Goal: Task Accomplishment & Management: Manage account settings

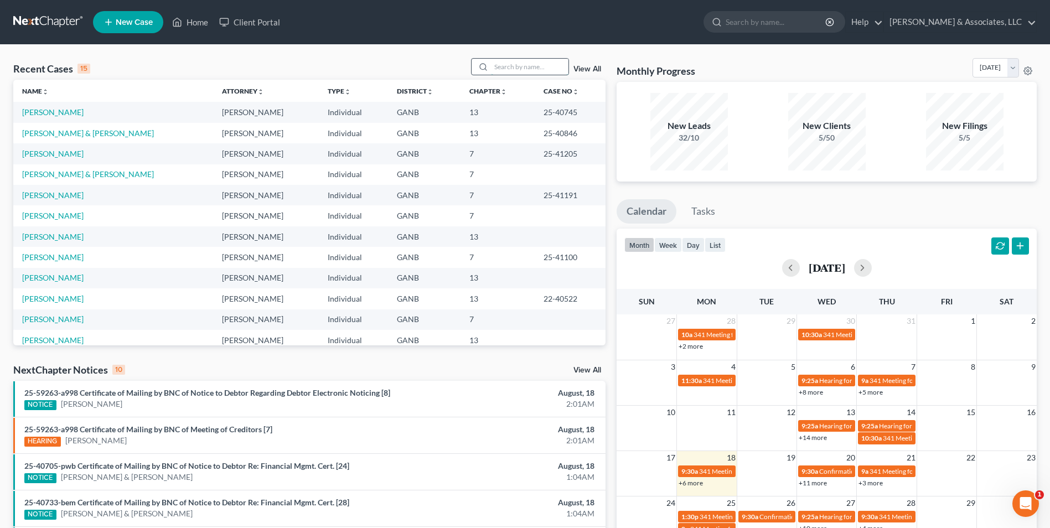
click at [509, 69] on input "search" at bounding box center [529, 67] width 77 height 16
type input "[PERSON_NAME]"
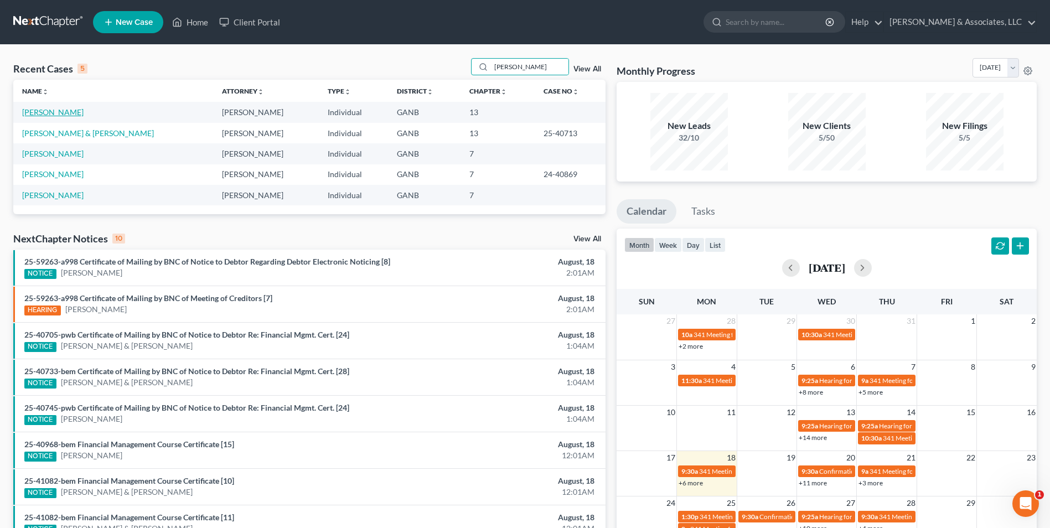
click at [71, 111] on link "[PERSON_NAME]" at bounding box center [52, 111] width 61 height 9
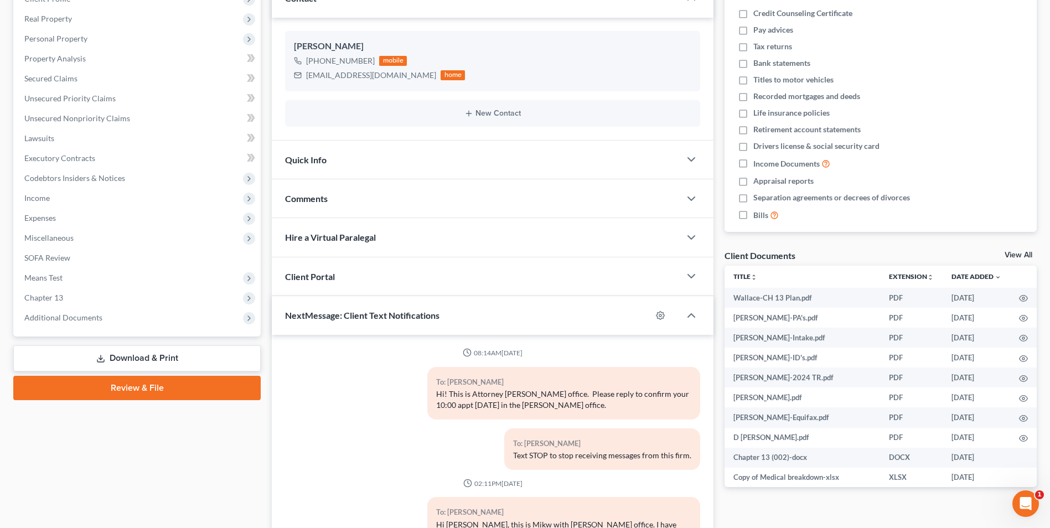
scroll to position [386, 0]
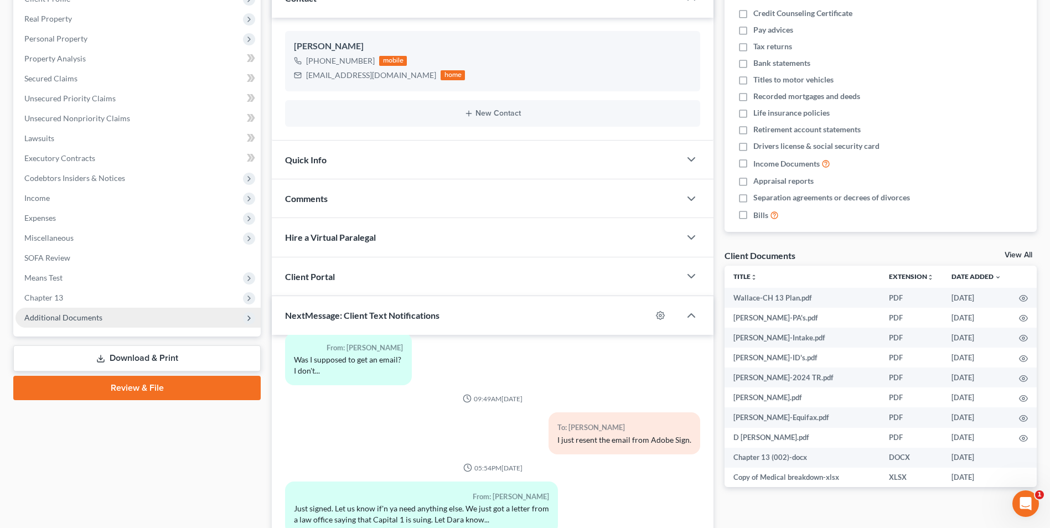
click at [97, 317] on span "Additional Documents" at bounding box center [63, 317] width 78 height 9
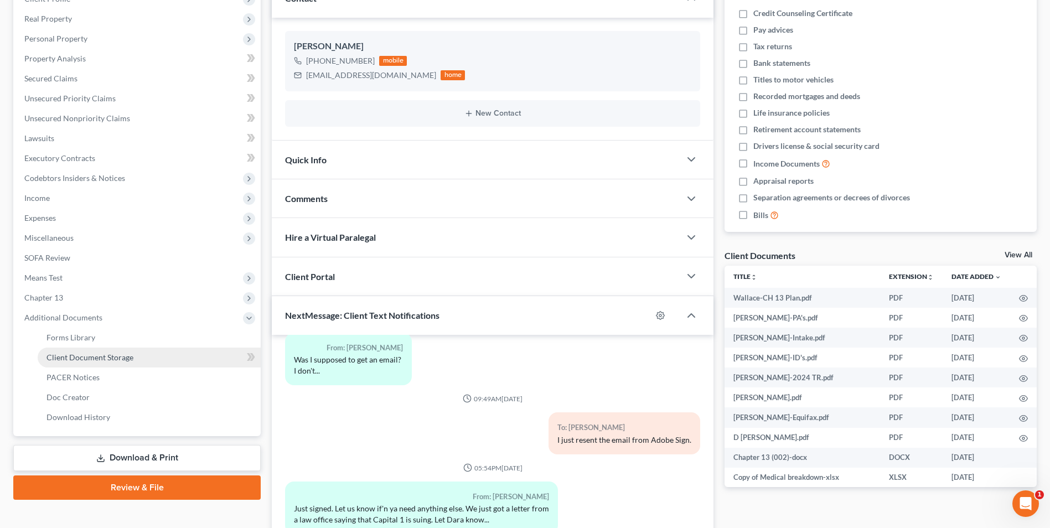
click at [118, 353] on span "Client Document Storage" at bounding box center [89, 357] width 87 height 9
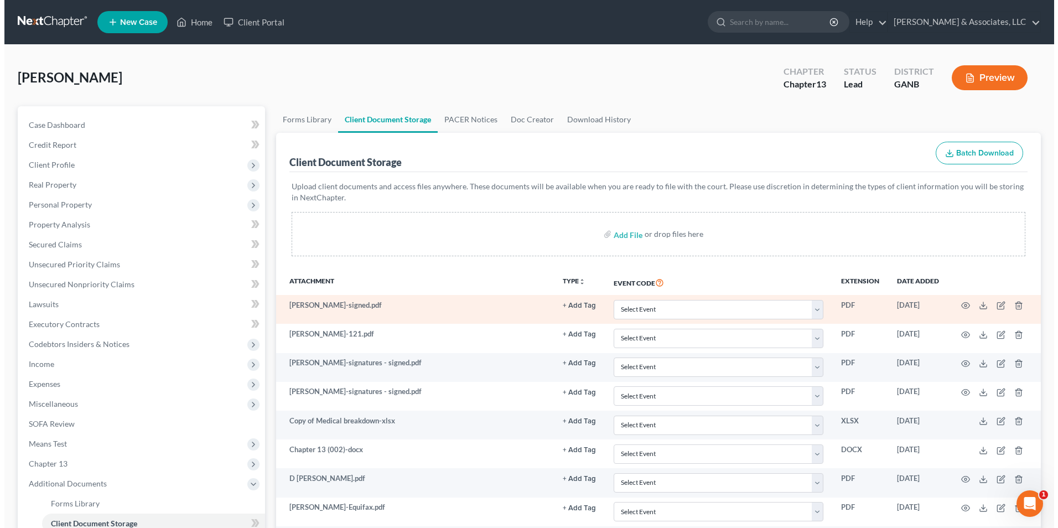
scroll to position [258, 0]
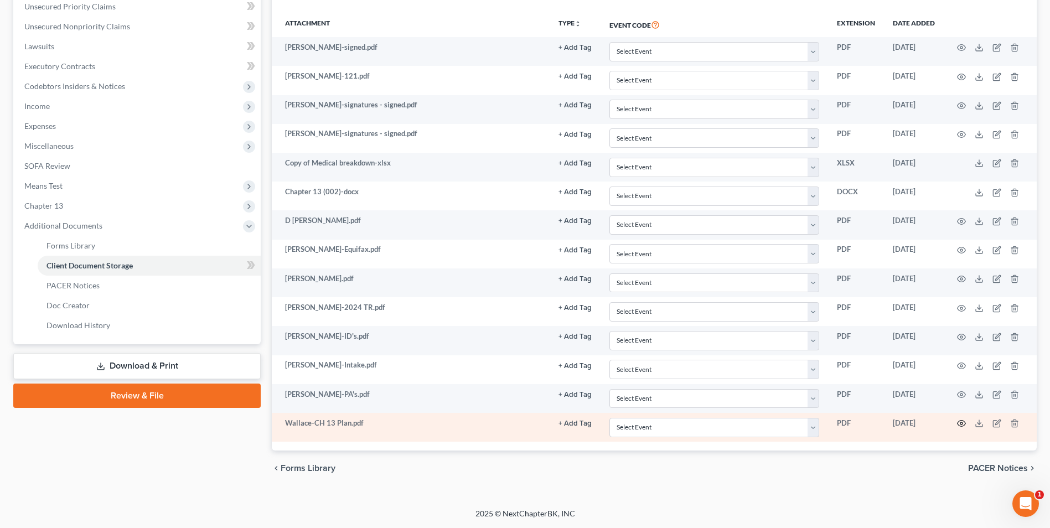
click at [965, 423] on icon "button" at bounding box center [962, 424] width 8 height 6
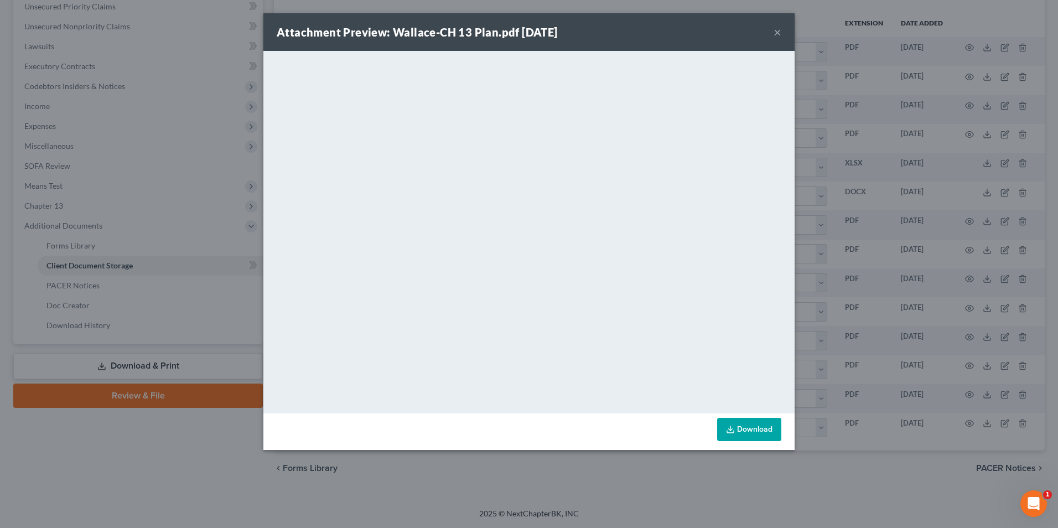
click at [775, 34] on button "×" at bounding box center [778, 31] width 8 height 13
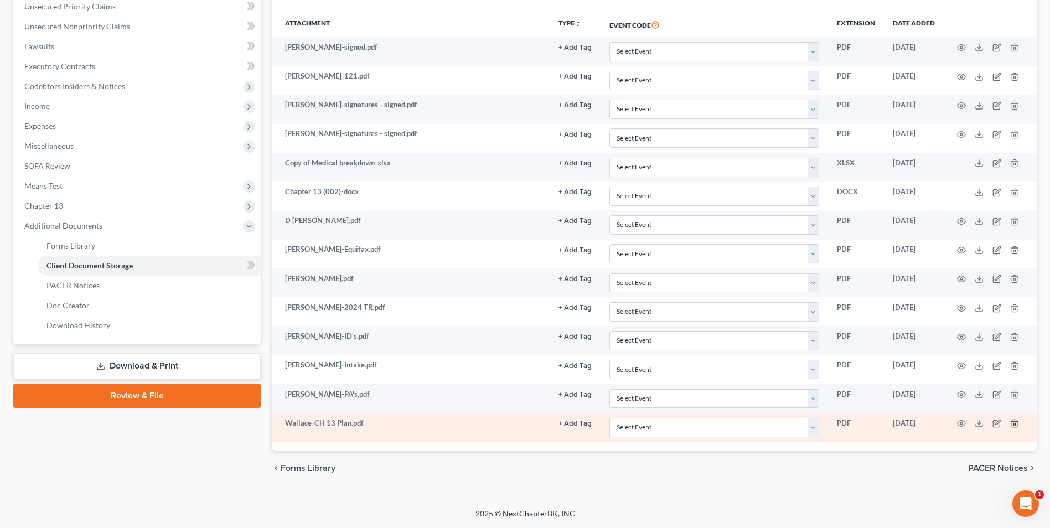
click at [1015, 423] on icon "button" at bounding box center [1014, 423] width 9 height 9
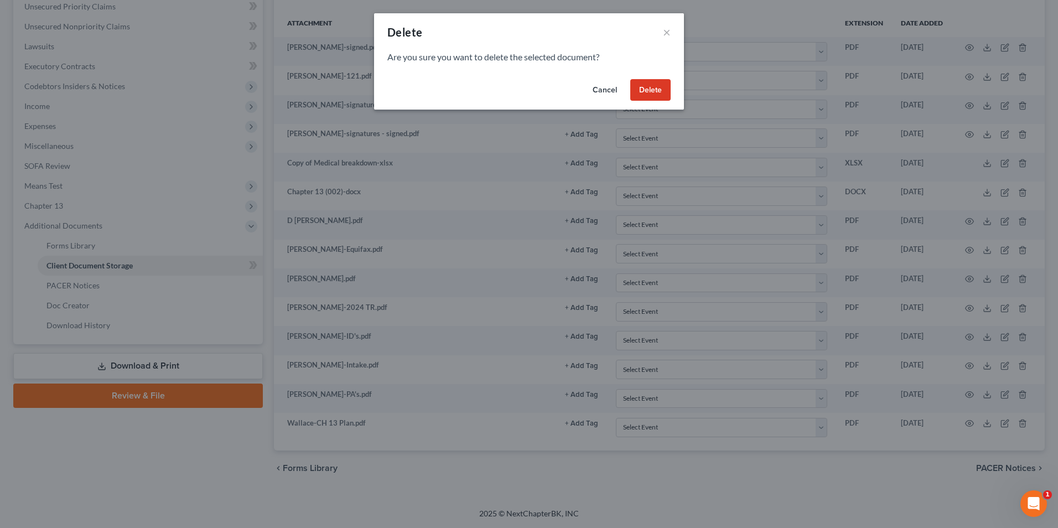
click at [647, 94] on button "Delete" at bounding box center [650, 90] width 40 height 22
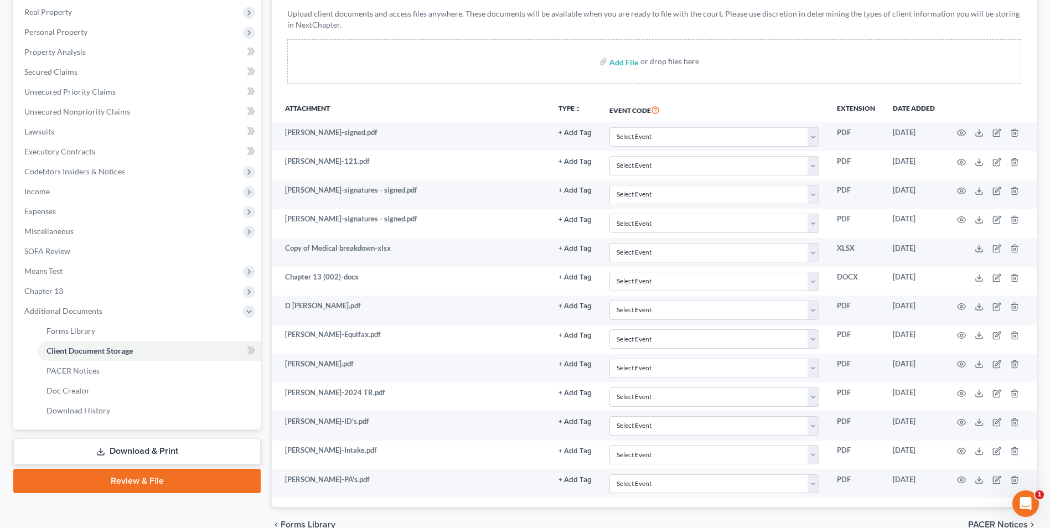
scroll to position [118, 0]
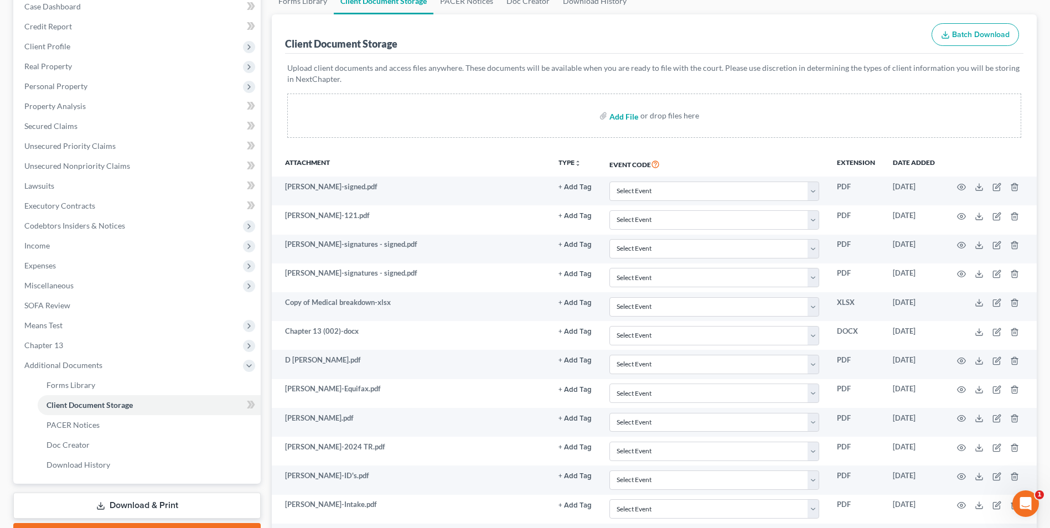
click at [627, 115] on input "file" at bounding box center [622, 116] width 27 height 20
type input "C:\fakepath\[PERSON_NAME].Chapter 13 Plan.2.pdf"
